Goal: Use online tool/utility: Utilize a website feature to perform a specific function

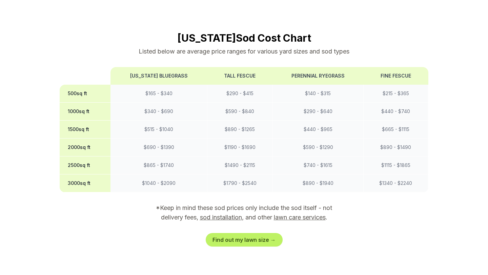
scroll to position [529, 0]
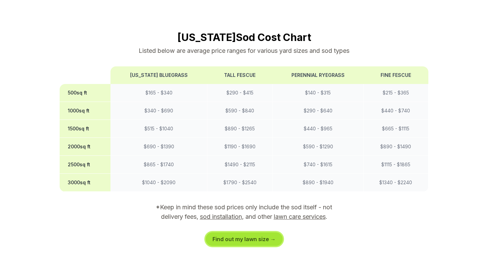
click at [255, 233] on link "Find out my lawn size →" at bounding box center [244, 240] width 77 height 14
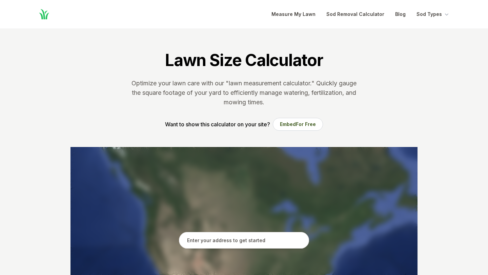
click at [249, 243] on input "text" at bounding box center [244, 240] width 130 height 17
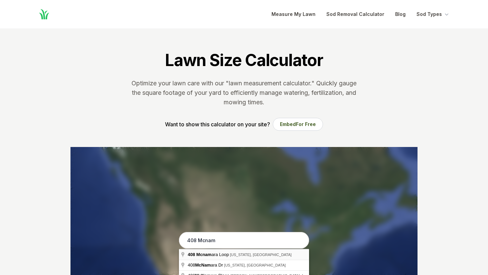
type input "[STREET_ADDRESS][PERSON_NAME][US_STATE]"
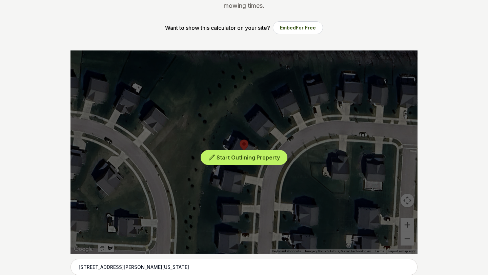
scroll to position [97, 0]
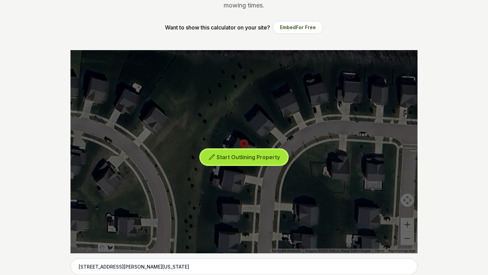
click at [259, 161] on button "Start Outlining Property" at bounding box center [244, 157] width 87 height 15
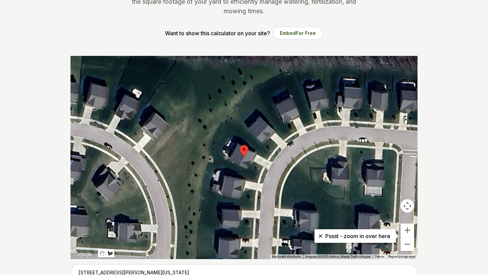
scroll to position [78, 0]
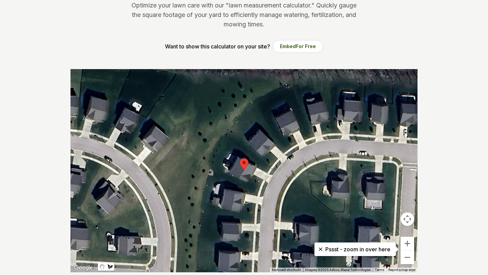
click at [236, 162] on div at bounding box center [244, 170] width 347 height 203
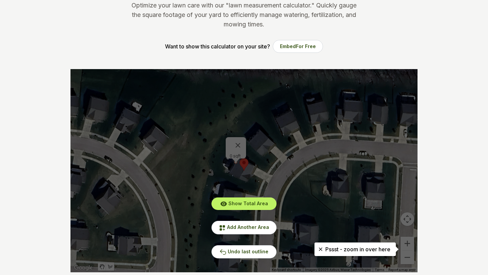
click at [241, 142] on div "Show Total Area Add Another Area Undo last outline" at bounding box center [244, 170] width 347 height 203
click at [239, 141] on div "Show Total Area Add Another Area Undo last outline" at bounding box center [244, 170] width 347 height 203
click at [239, 142] on div "Show Total Area Add Another Area Undo last outline" at bounding box center [244, 170] width 347 height 203
click at [295, 197] on div "Show Total Area Add Another Area Undo last outline" at bounding box center [244, 170] width 347 height 203
click at [246, 255] on button "Undo last outline" at bounding box center [244, 252] width 65 height 13
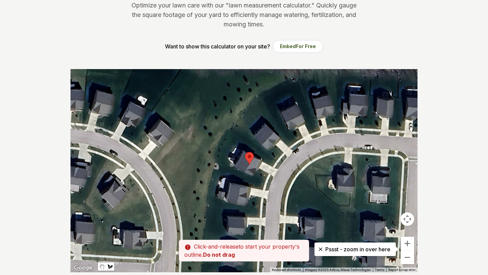
drag, startPoint x: 225, startPoint y: 137, endPoint x: 229, endPoint y: 128, distance: 10.5
click at [229, 128] on div at bounding box center [244, 170] width 347 height 203
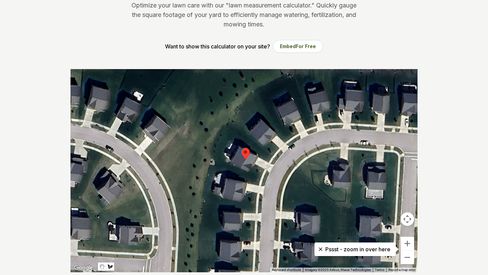
click at [222, 143] on div at bounding box center [244, 170] width 347 height 203
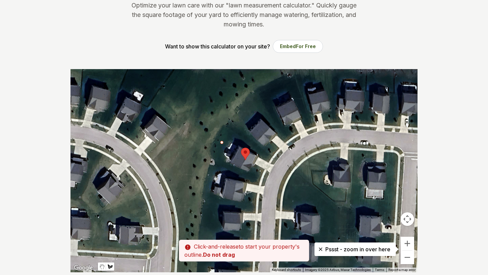
click at [222, 143] on div at bounding box center [244, 170] width 347 height 203
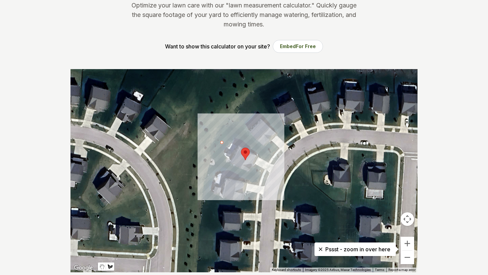
click at [223, 142] on div at bounding box center [244, 170] width 347 height 203
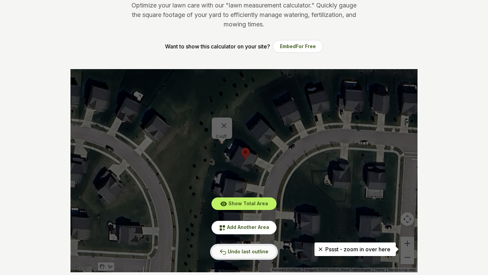
click at [236, 249] on span "Undo last outline" at bounding box center [248, 252] width 41 height 6
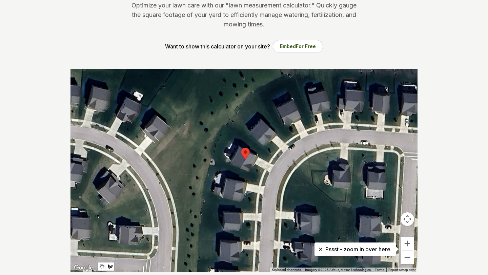
click at [220, 142] on div at bounding box center [244, 170] width 347 height 203
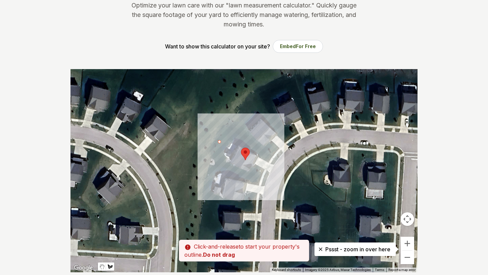
click at [227, 128] on div at bounding box center [244, 170] width 347 height 203
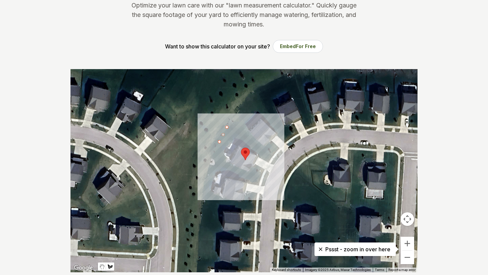
click at [272, 157] on div at bounding box center [244, 170] width 347 height 203
click at [269, 162] on div at bounding box center [244, 170] width 347 height 203
click at [232, 140] on div at bounding box center [244, 170] width 347 height 203
click at [223, 148] on div at bounding box center [244, 170] width 347 height 203
click at [224, 159] on div at bounding box center [244, 170] width 347 height 203
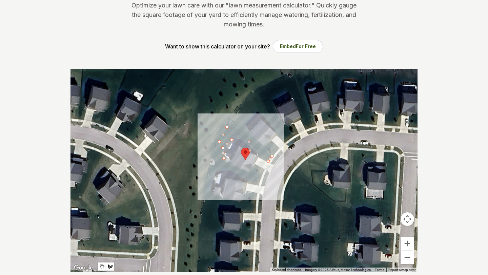
click at [227, 164] on div at bounding box center [244, 170] width 347 height 203
click at [249, 174] on div at bounding box center [244, 170] width 347 height 203
click at [254, 170] on div at bounding box center [244, 170] width 347 height 203
click at [257, 174] on div at bounding box center [244, 170] width 347 height 203
click at [255, 179] on div at bounding box center [244, 170] width 347 height 203
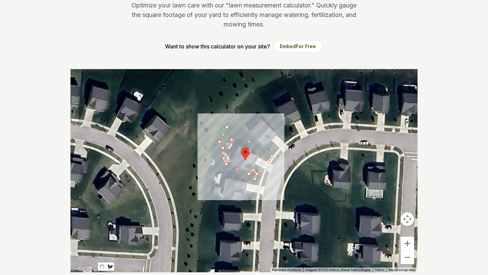
click at [216, 165] on div at bounding box center [244, 170] width 347 height 203
click at [216, 158] on div at bounding box center [244, 170] width 347 height 203
click at [212, 157] on div at bounding box center [244, 170] width 347 height 203
click at [218, 142] on div at bounding box center [244, 170] width 347 height 203
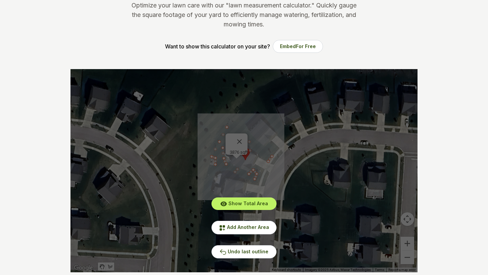
click at [242, 138] on div "Show Total Area Add Another Area Undo last outline" at bounding box center [244, 170] width 347 height 203
click at [244, 136] on div "Show Total Area Add Another Area Undo last outline" at bounding box center [244, 170] width 347 height 203
click at [250, 257] on button "Undo last outline" at bounding box center [244, 252] width 65 height 13
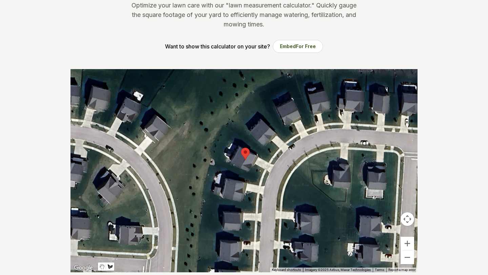
scroll to position [0, 0]
